Goal: Transaction & Acquisition: Purchase product/service

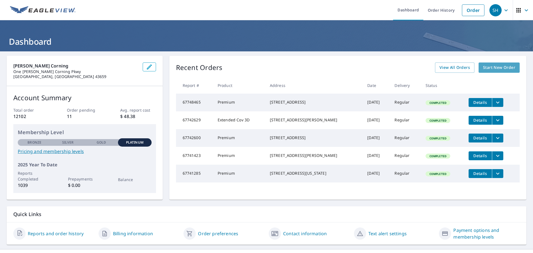
click at [489, 71] on span "Start New Order" at bounding box center [499, 67] width 32 height 7
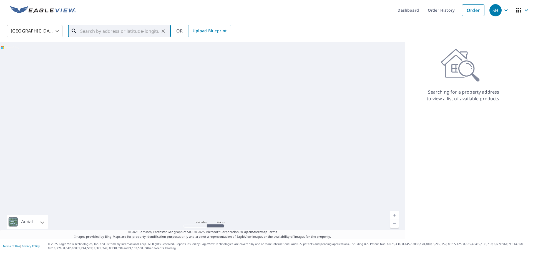
paste input "829 E 3300 N"
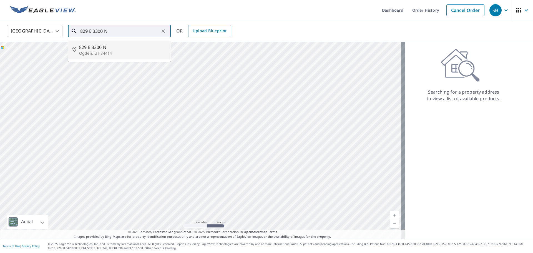
click at [107, 57] on li "829 E [STREET_ADDRESS]" at bounding box center [119, 50] width 103 height 19
type input "829 E [STREET_ADDRESS]"
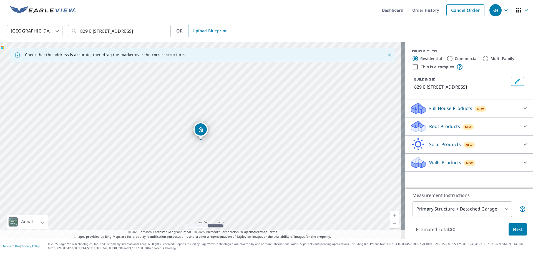
click at [443, 127] on p "Roof Products" at bounding box center [444, 126] width 31 height 7
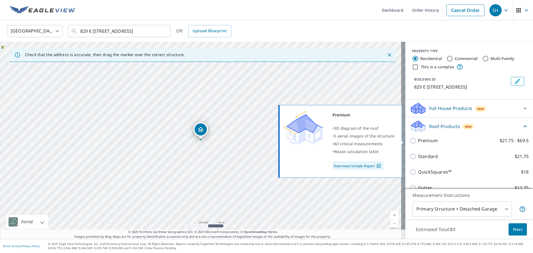
click at [425, 139] on p "Premium" at bounding box center [428, 140] width 20 height 7
click at [418, 139] on input "Premium $21.75 - $69.5" at bounding box center [414, 140] width 8 height 7
checkbox input "true"
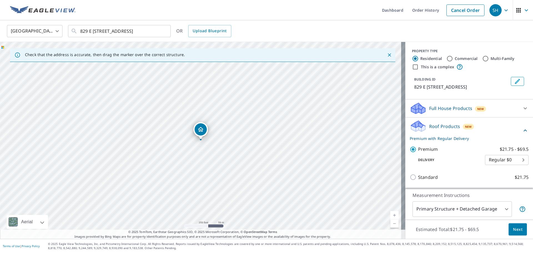
click at [514, 228] on span "Next" at bounding box center [517, 229] width 9 height 7
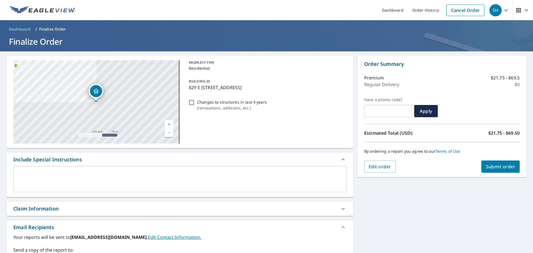
click at [86, 203] on div "Claim Information" at bounding box center [180, 209] width 346 height 14
checkbox input "true"
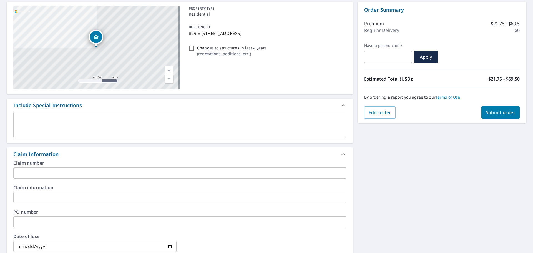
scroll to position [56, 0]
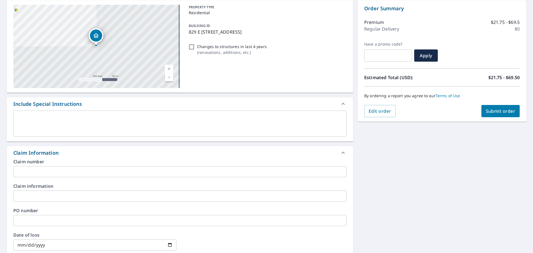
click at [92, 172] on input "text" at bounding box center [179, 171] width 333 height 11
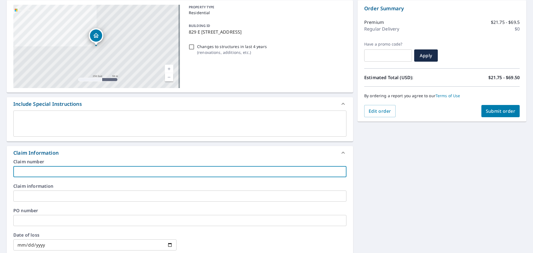
paste input "20618452"
type input "20618452"
checkbox input "true"
type input "20618452"
click at [497, 109] on span "Submit order" at bounding box center [501, 111] width 30 height 6
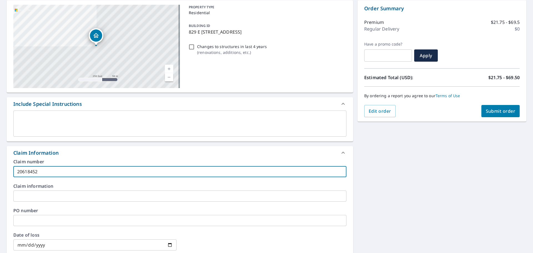
checkbox input "true"
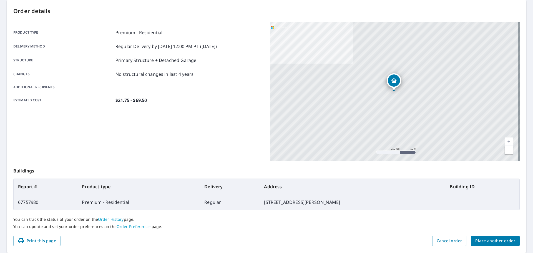
click at [489, 242] on span "Place another order" at bounding box center [495, 240] width 40 height 7
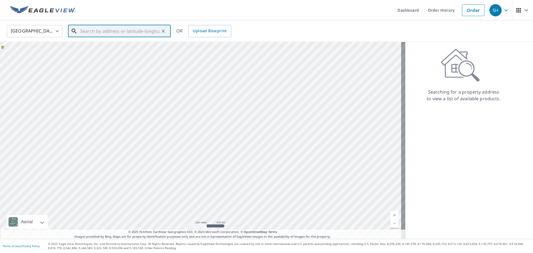
paste input "[STREET_ADDRESS]"
click at [137, 55] on p "[GEOGRAPHIC_DATA]" at bounding box center [122, 54] width 87 height 6
type input "[STREET_ADDRESS]"
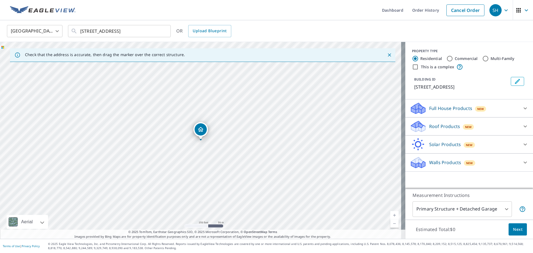
click at [453, 127] on p "Roof Products" at bounding box center [444, 126] width 31 height 7
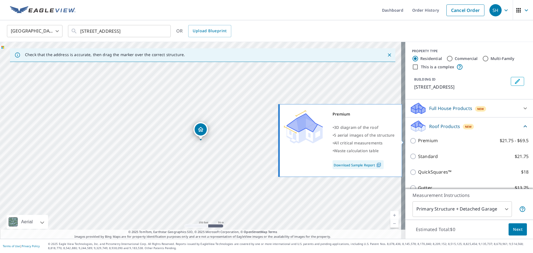
click at [430, 144] on p "Premium" at bounding box center [428, 140] width 20 height 7
click at [418, 144] on input "Premium $21.75 - $69.5" at bounding box center [414, 140] width 8 height 7
checkbox input "true"
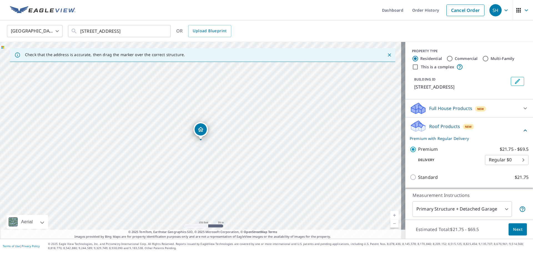
click at [513, 228] on span "Next" at bounding box center [517, 229] width 9 height 7
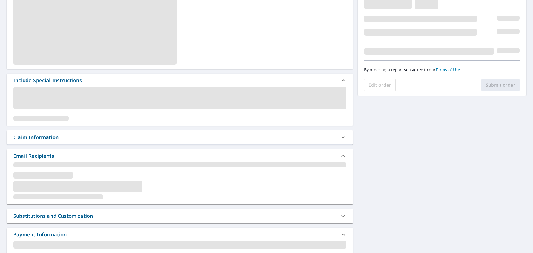
scroll to position [139, 0]
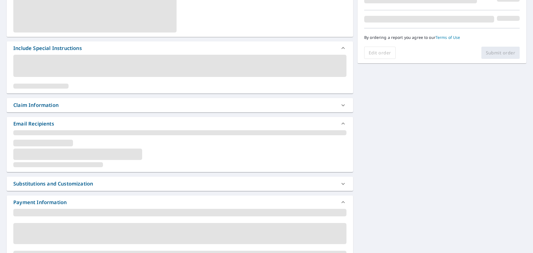
click at [128, 105] on div "Claim Information" at bounding box center [174, 104] width 323 height 7
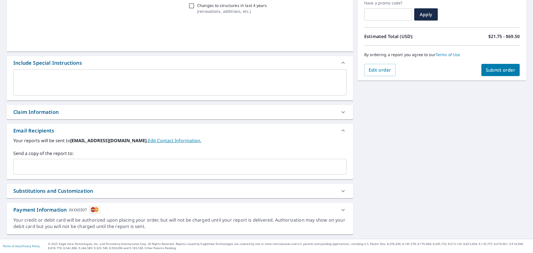
scroll to position [97, 0]
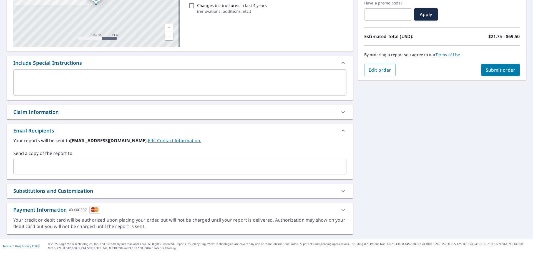
click at [114, 113] on div "Claim Information" at bounding box center [174, 111] width 323 height 7
checkbox input "true"
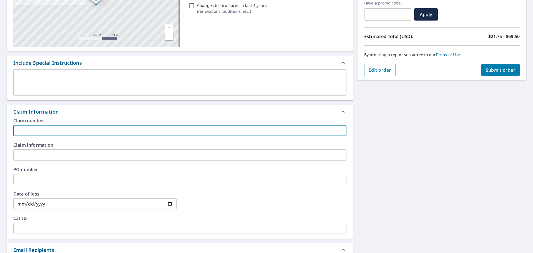
paste input "20618242"
type input "20618242"
checkbox input "true"
type input "20618242"
click at [488, 74] on button "Submit order" at bounding box center [500, 70] width 39 height 12
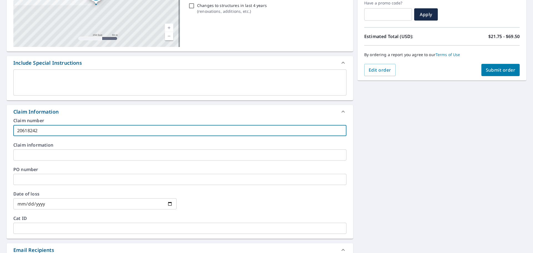
checkbox input "true"
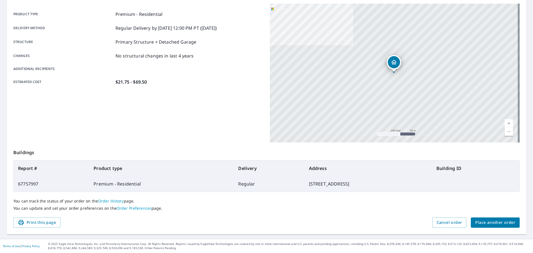
scroll to position [74, 0]
